Goal: Transaction & Acquisition: Subscribe to service/newsletter

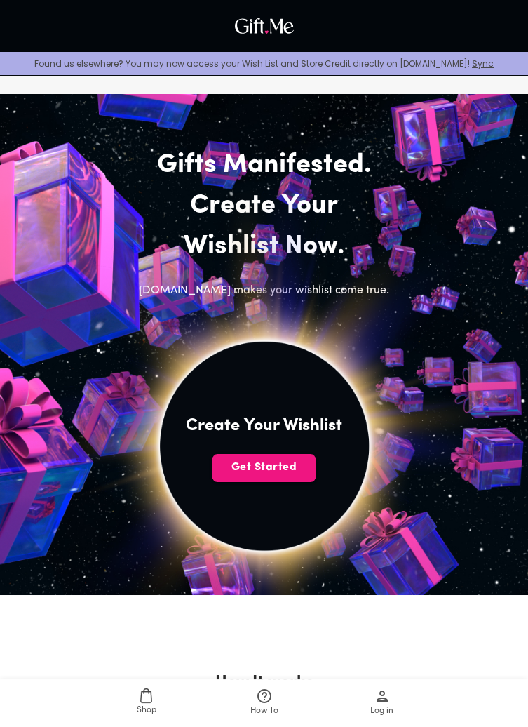
click at [302, 471] on span "Get Started" at bounding box center [265, 466] width 104 height 15
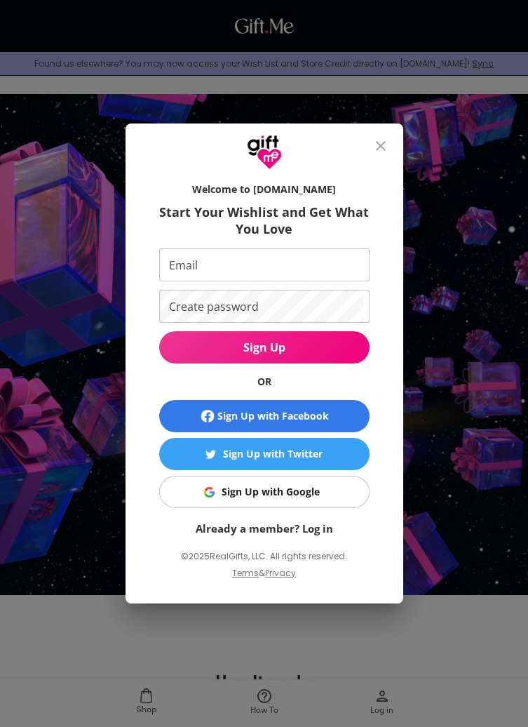
click at [334, 265] on input "Email" at bounding box center [261, 264] width 205 height 33
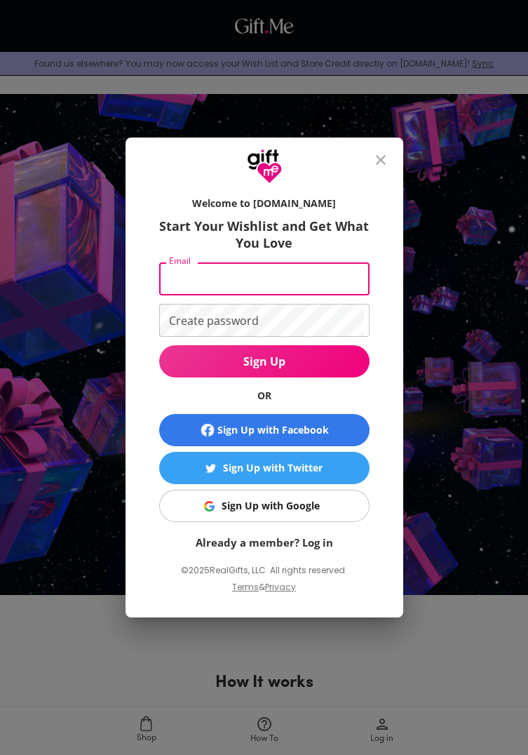
click at [480, 333] on div "Welcome to Gift.me Start Your Wishlist and Get What You Love Email Email Create…" at bounding box center [264, 377] width 528 height 755
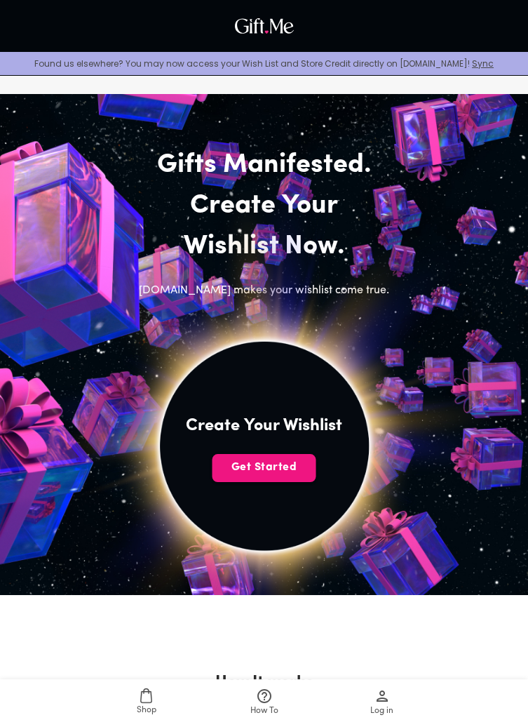
click at [290, 468] on span "Get Started" at bounding box center [265, 466] width 104 height 15
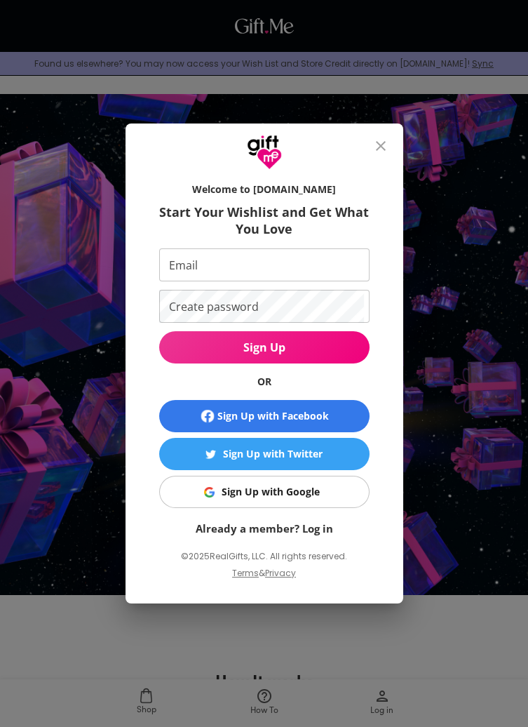
click at [334, 415] on span "Sign Up with Facebook" at bounding box center [264, 416] width 199 height 17
click at [385, 138] on icon "close" at bounding box center [380, 145] width 17 height 17
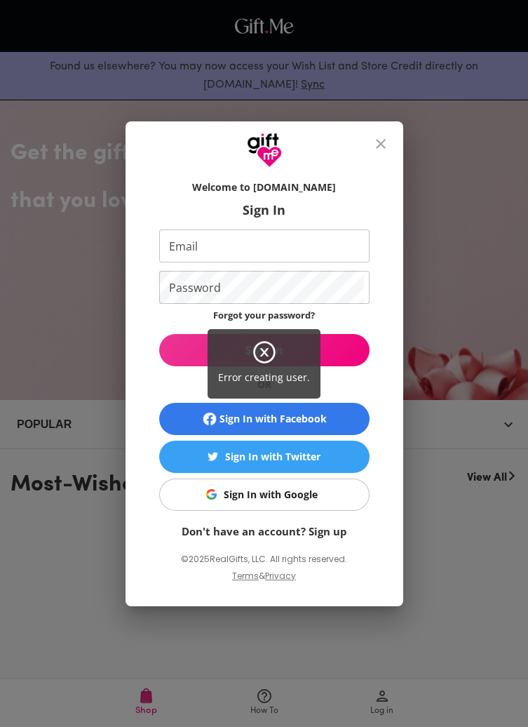
click at [255, 355] on icon at bounding box center [264, 351] width 25 height 25
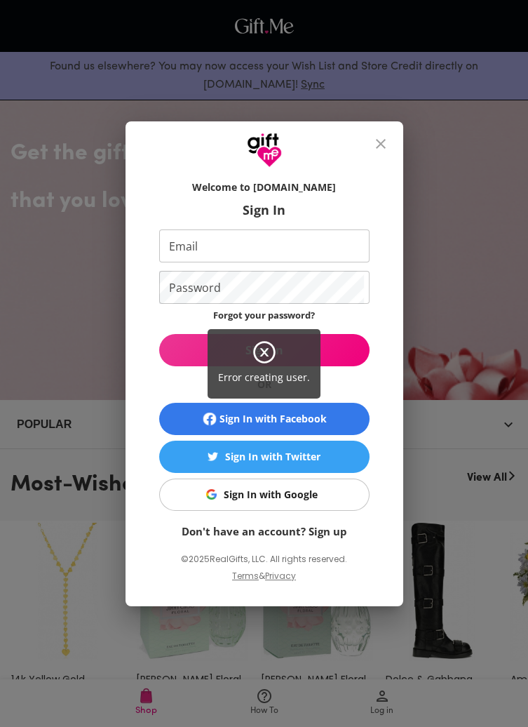
click at [267, 349] on icon at bounding box center [264, 352] width 8 height 8
click at [384, 139] on div "Error creating user." at bounding box center [264, 363] width 528 height 727
